Goal: Task Accomplishment & Management: Manage account settings

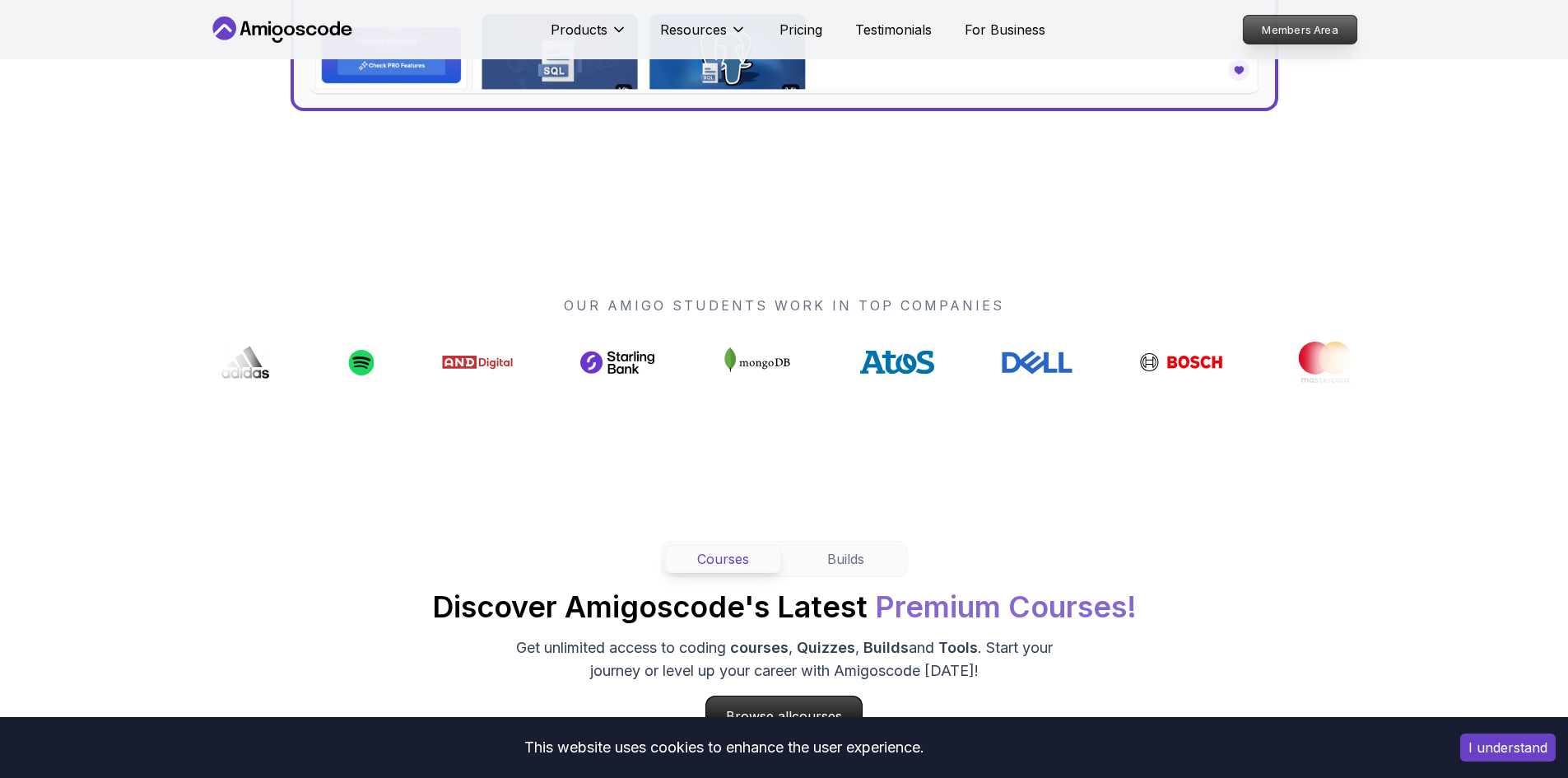
click at [1294, 28] on p "Members Area" at bounding box center [1299, 30] width 113 height 28
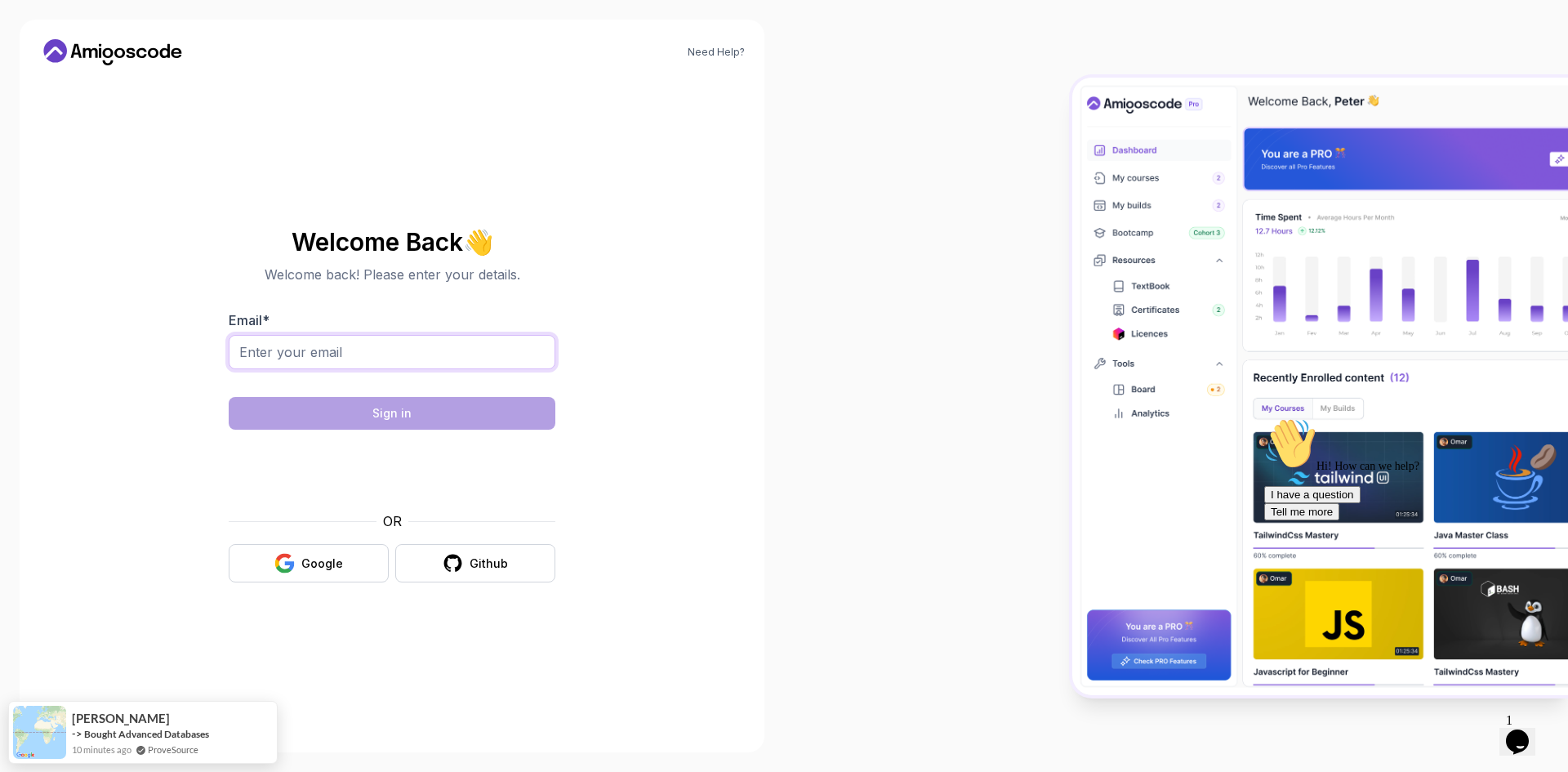
click at [343, 352] on input "Email *" at bounding box center [392, 352] width 327 height 34
type input "mohamed.sadoud@outlook.fr"
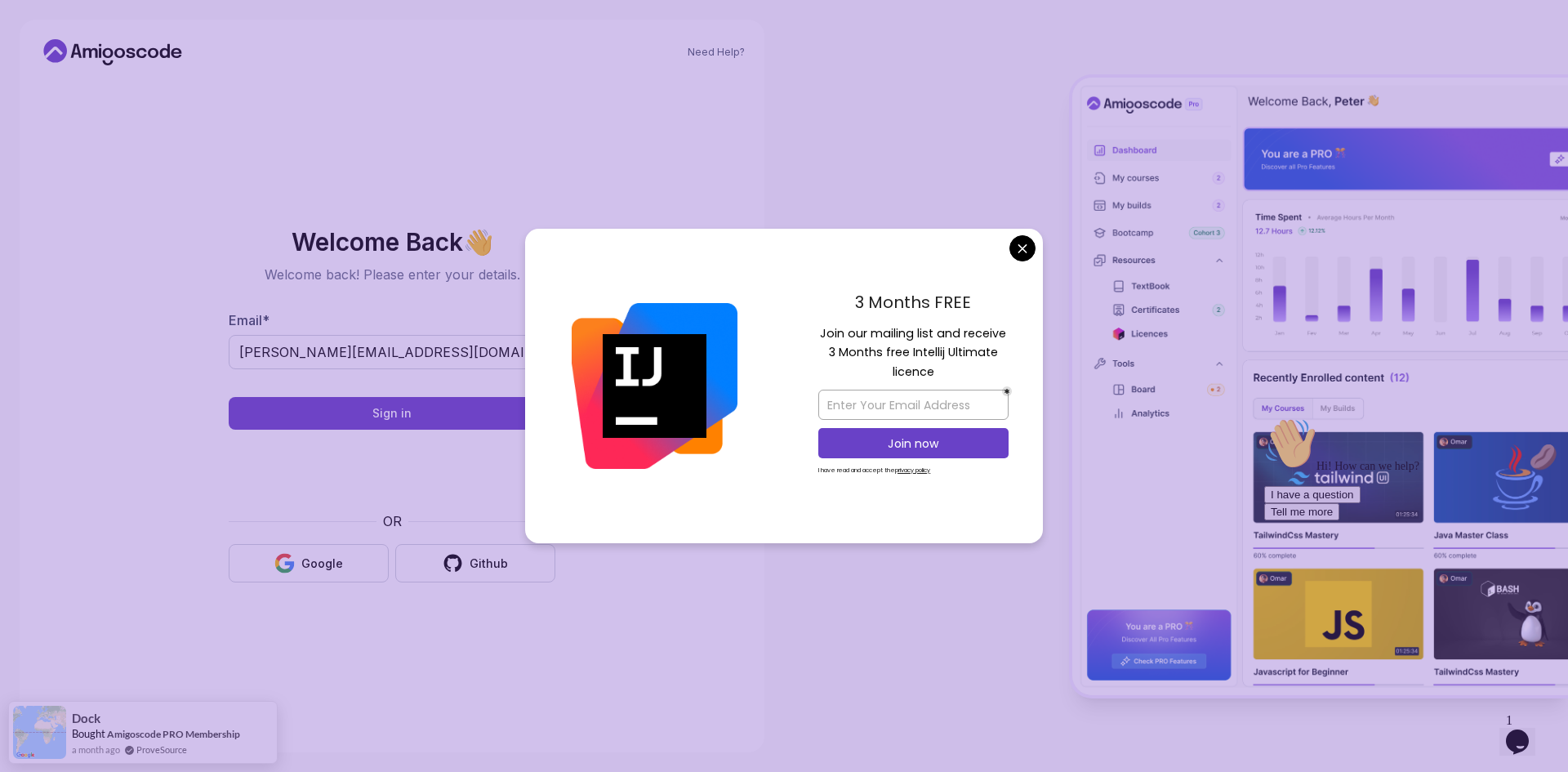
click at [1024, 249] on body "Need Help? Welcome Back 👋 Welcome back! Please enter your details. Email * moha…" at bounding box center [784, 386] width 1568 height 772
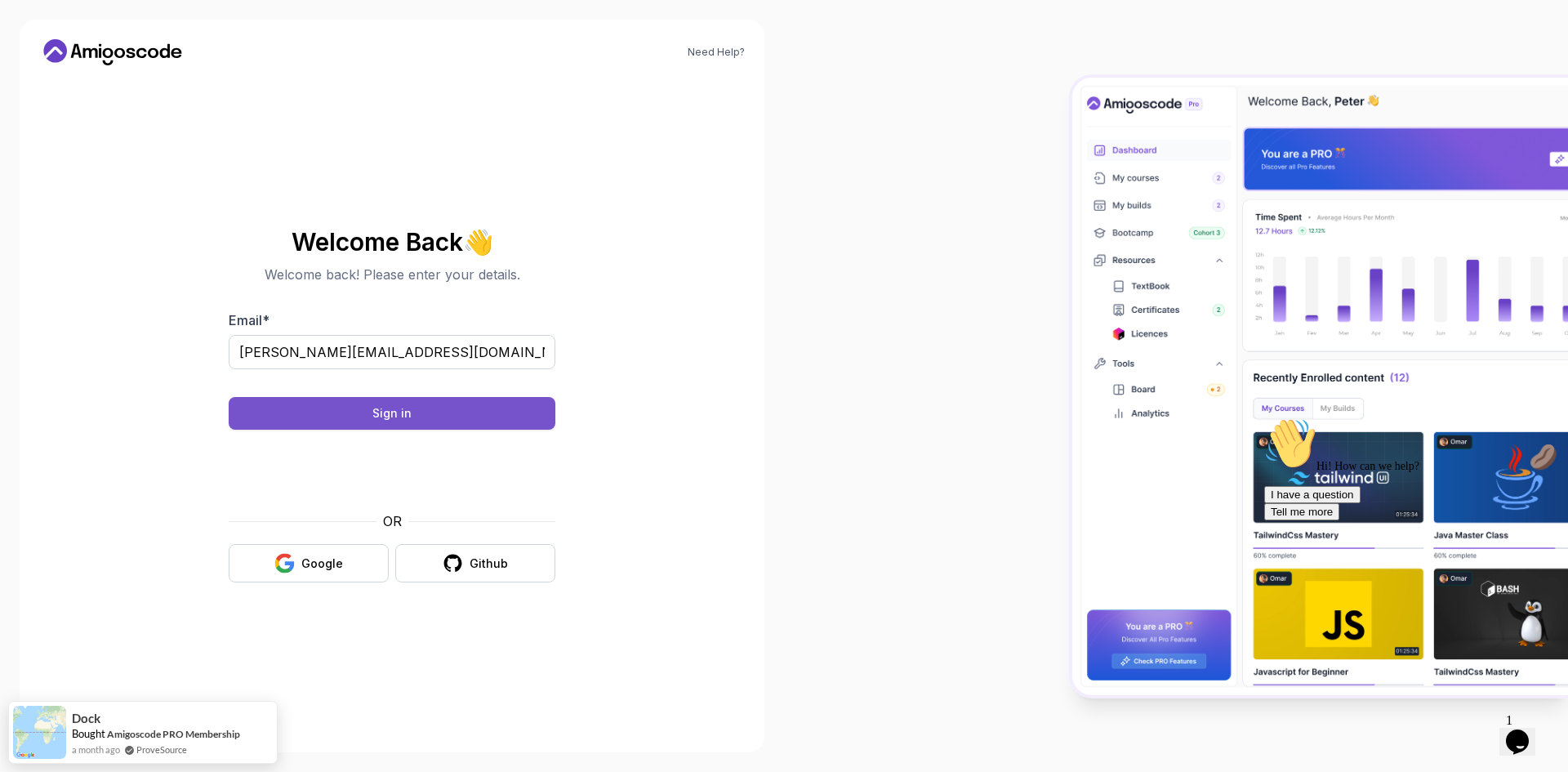
click at [440, 409] on button "Sign in" at bounding box center [392, 412] width 327 height 32
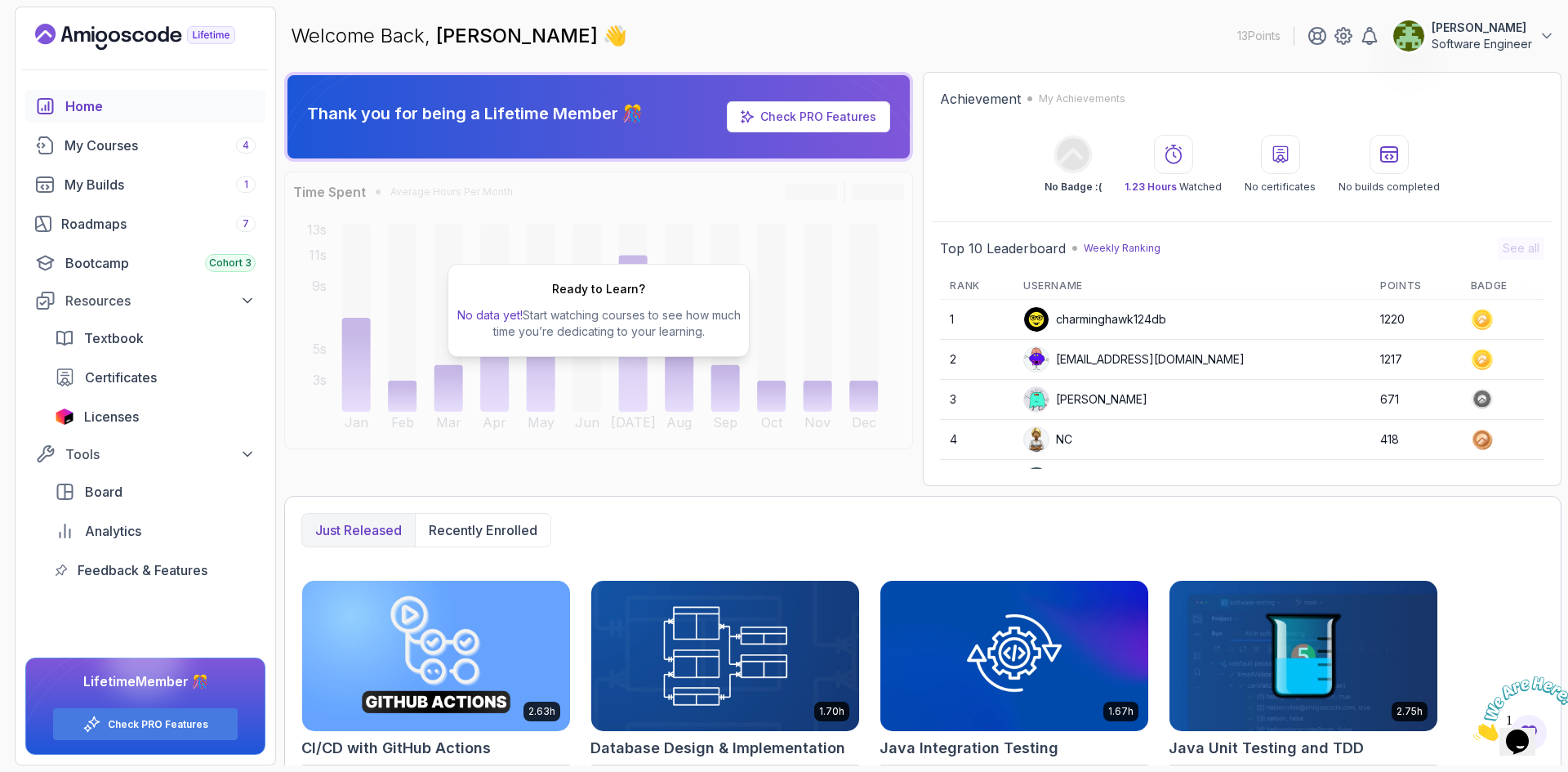
click at [1532, 735] on img at bounding box center [1523, 708] width 101 height 65
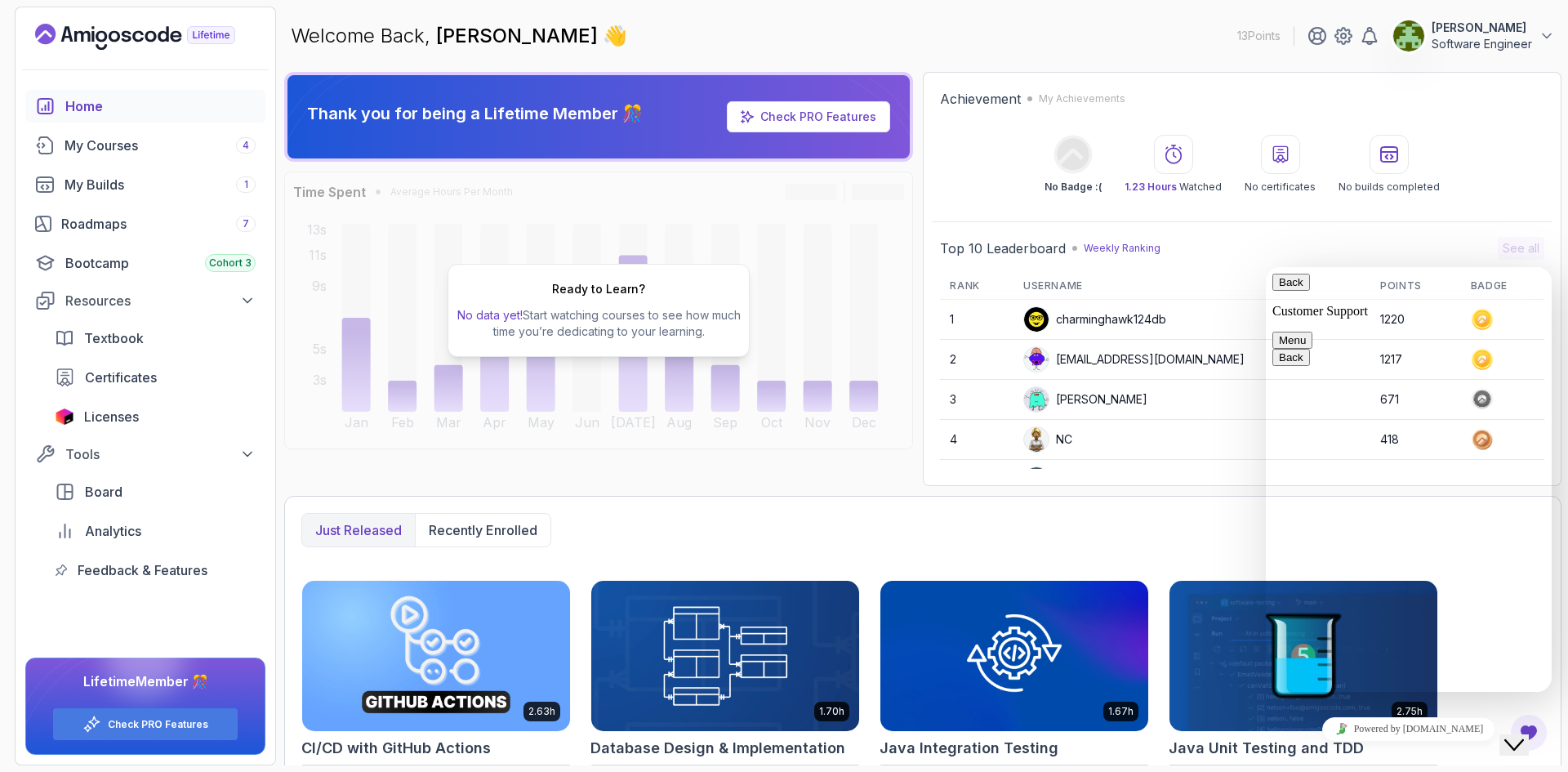
click at [1128, 39] on div "Welcome Back, [PERSON_NAME] 👋 13 Points [PERSON_NAME] Software Engineer" at bounding box center [923, 36] width 1277 height 59
click at [1312, 332] on button "Menu" at bounding box center [1292, 341] width 40 height 18
click at [1524, 740] on icon "$i18n('chat', 'chat_widget')" at bounding box center [1514, 746] width 20 height 12
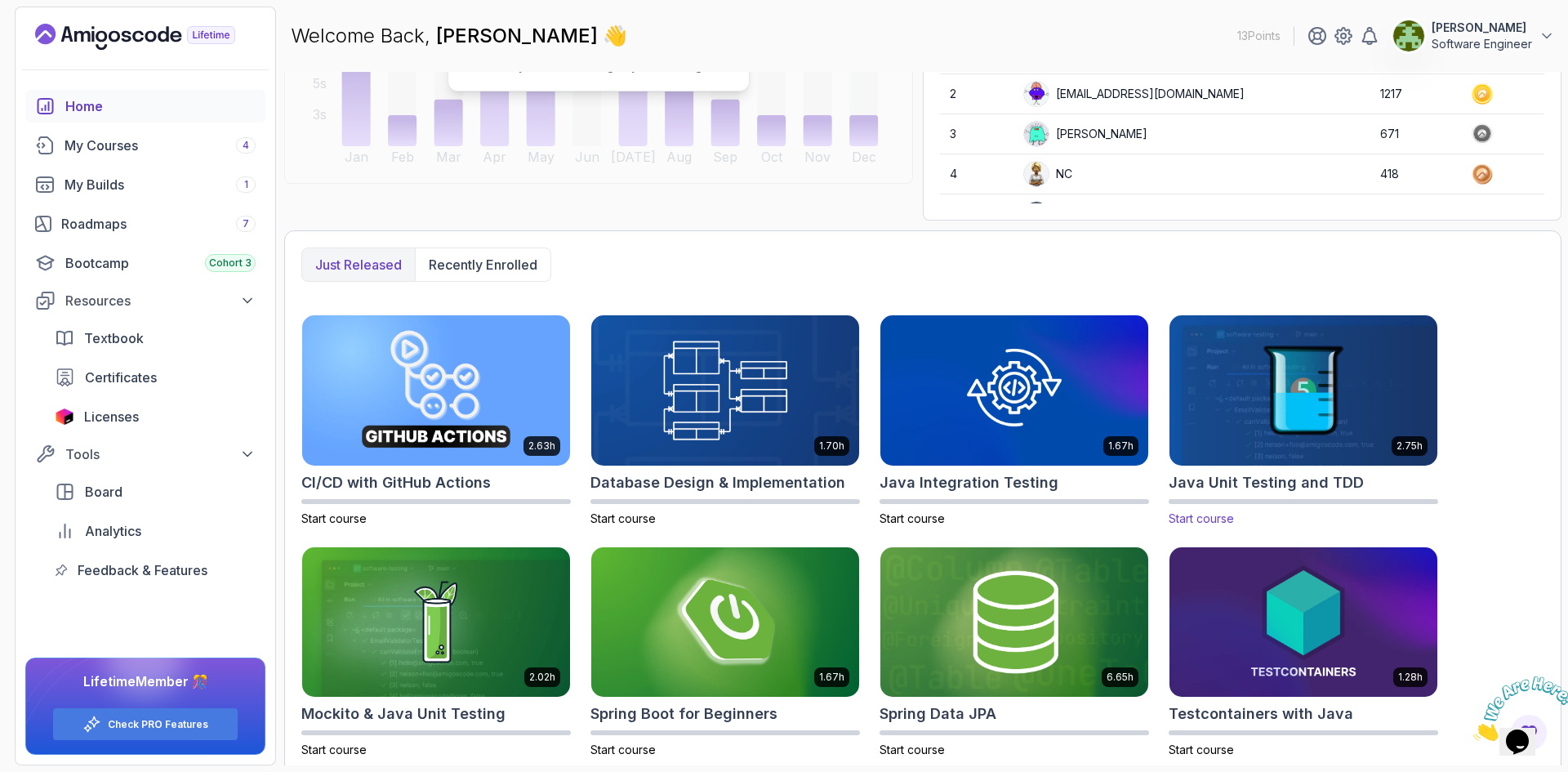
scroll to position [275, 0]
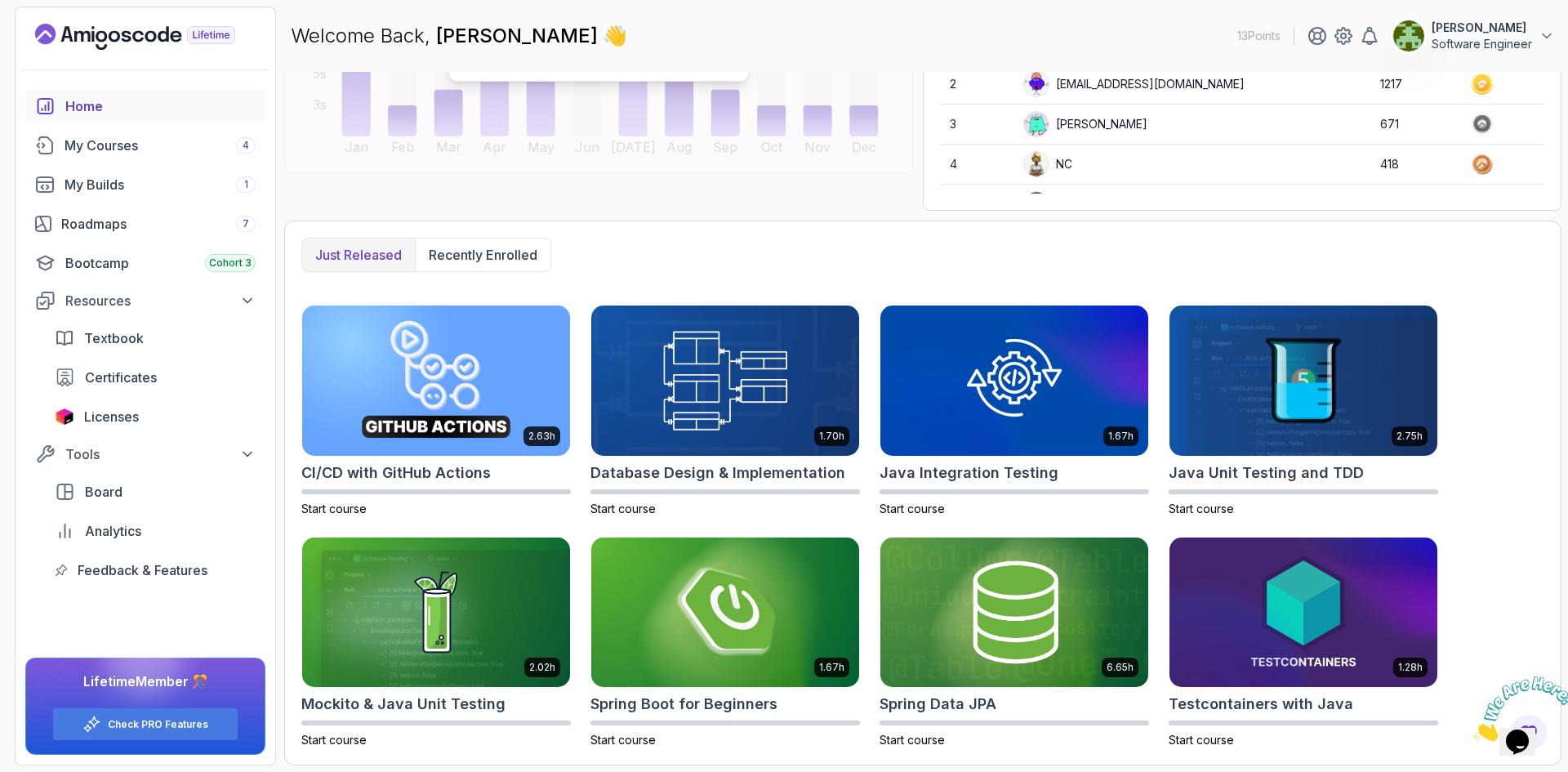
drag, startPoint x: 1557, startPoint y: 679, endPoint x: 3022, endPoint y: 1350, distance: 1611.4
click at [1473, 730] on icon "Close" at bounding box center [1473, 737] width 0 height 14
click at [108, 146] on div "My Courses 4" at bounding box center [160, 145] width 191 height 20
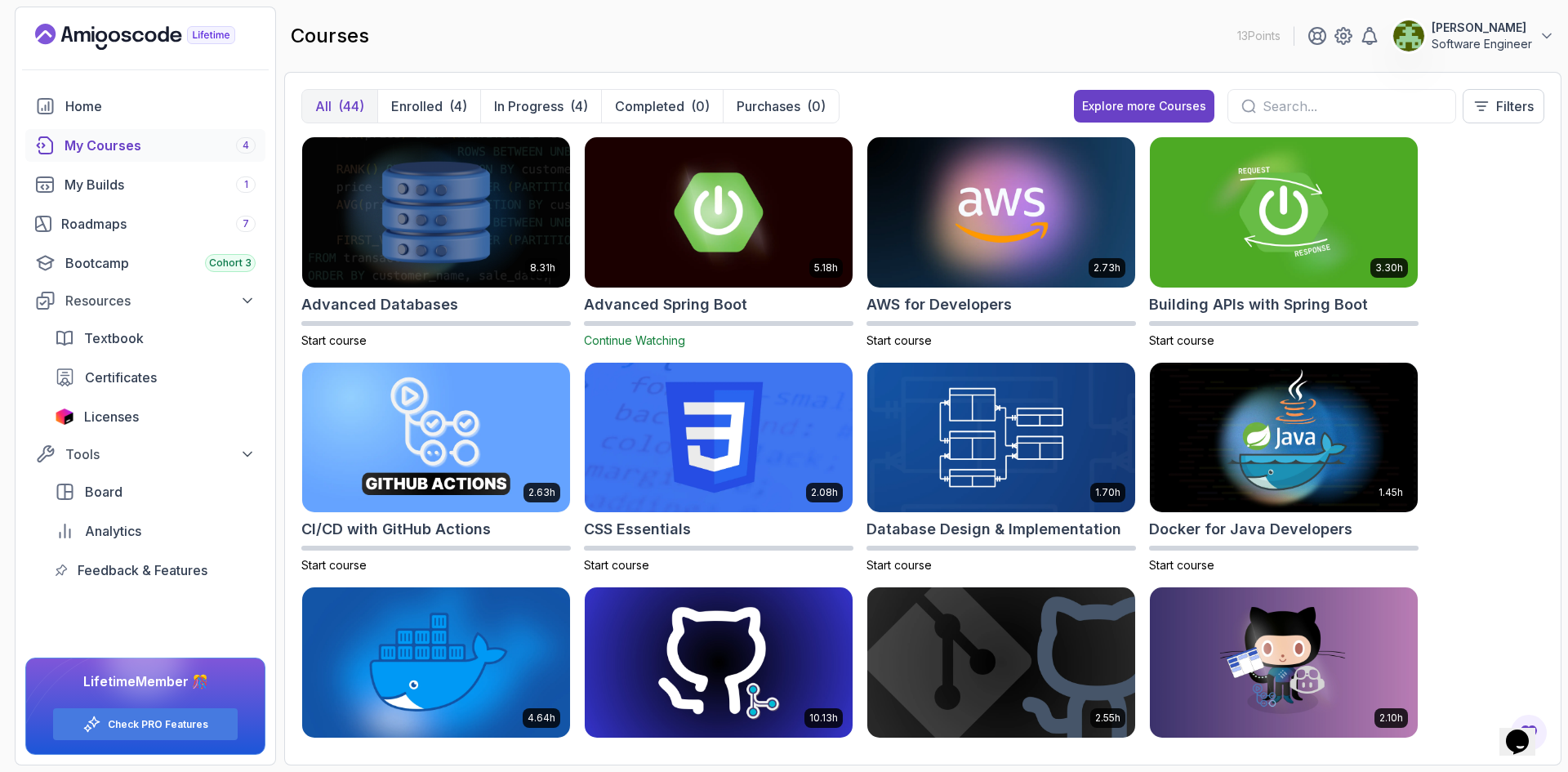
click at [1093, 23] on div "courses 13 Points [PERSON_NAME] Software Engineer" at bounding box center [923, 36] width 1277 height 59
